Goal: Transaction & Acquisition: Register for event/course

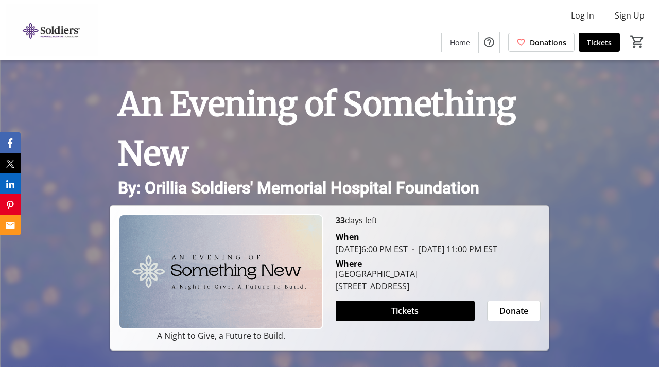
click at [596, 241] on div "An Evening of Something New By: Orillia Soldiers' Memorial Hospital Foundation …" at bounding box center [329, 205] width 659 height 291
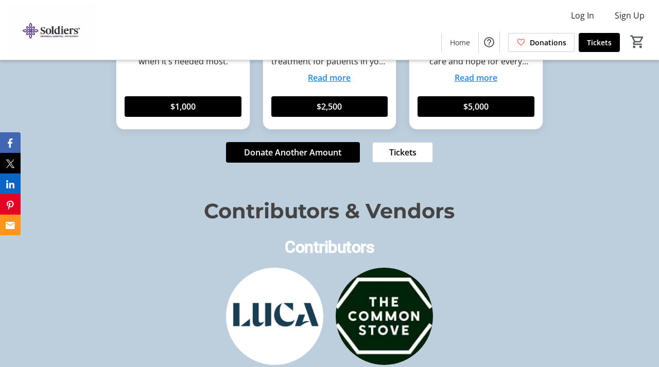
scroll to position [1322, 0]
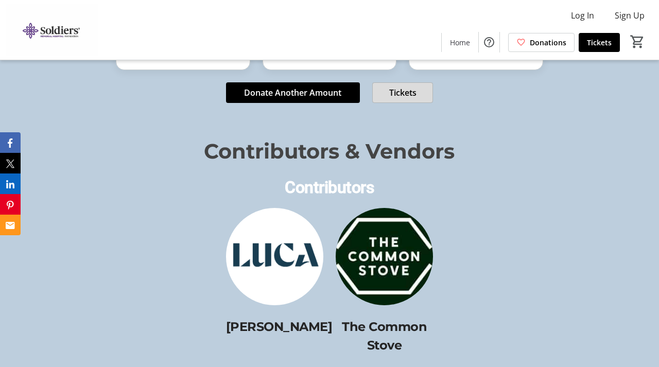
click at [412, 99] on span "Tickets" at bounding box center [402, 93] width 27 height 12
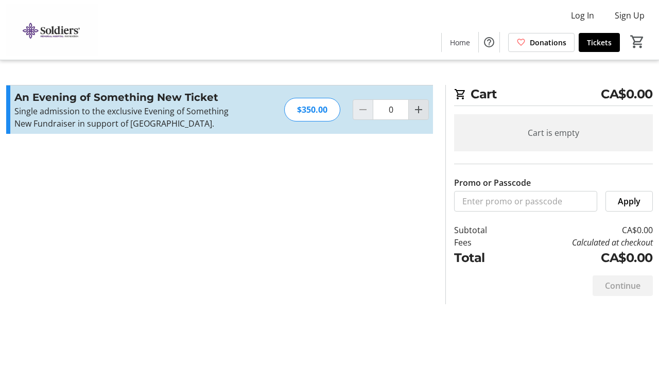
click at [422, 116] on mat-icon "Increment by one" at bounding box center [419, 110] width 12 height 12
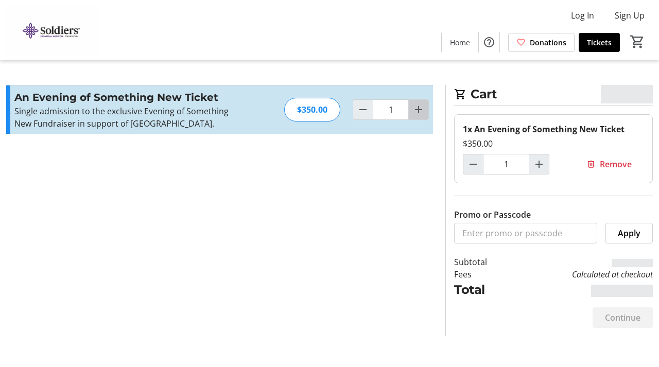
click at [423, 116] on mat-icon "Increment by one" at bounding box center [419, 110] width 12 height 12
type input "2"
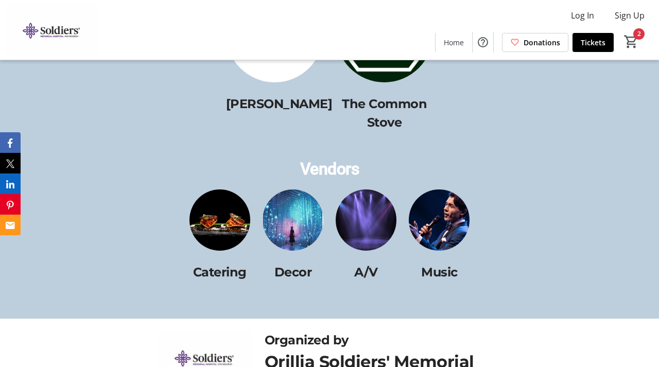
scroll to position [1539, 0]
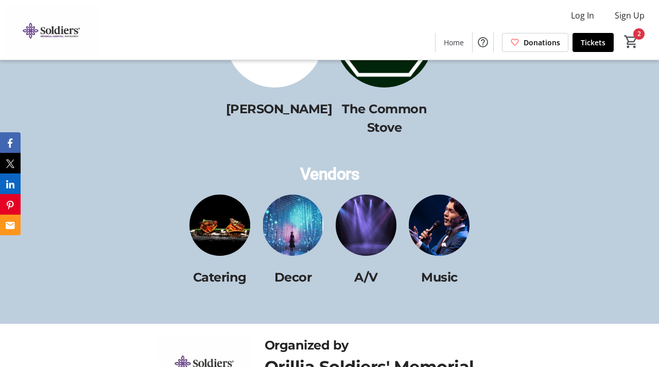
click at [432, 256] on img at bounding box center [439, 225] width 61 height 61
click at [291, 255] on img at bounding box center [293, 225] width 61 height 61
